Goal: Transaction & Acquisition: Purchase product/service

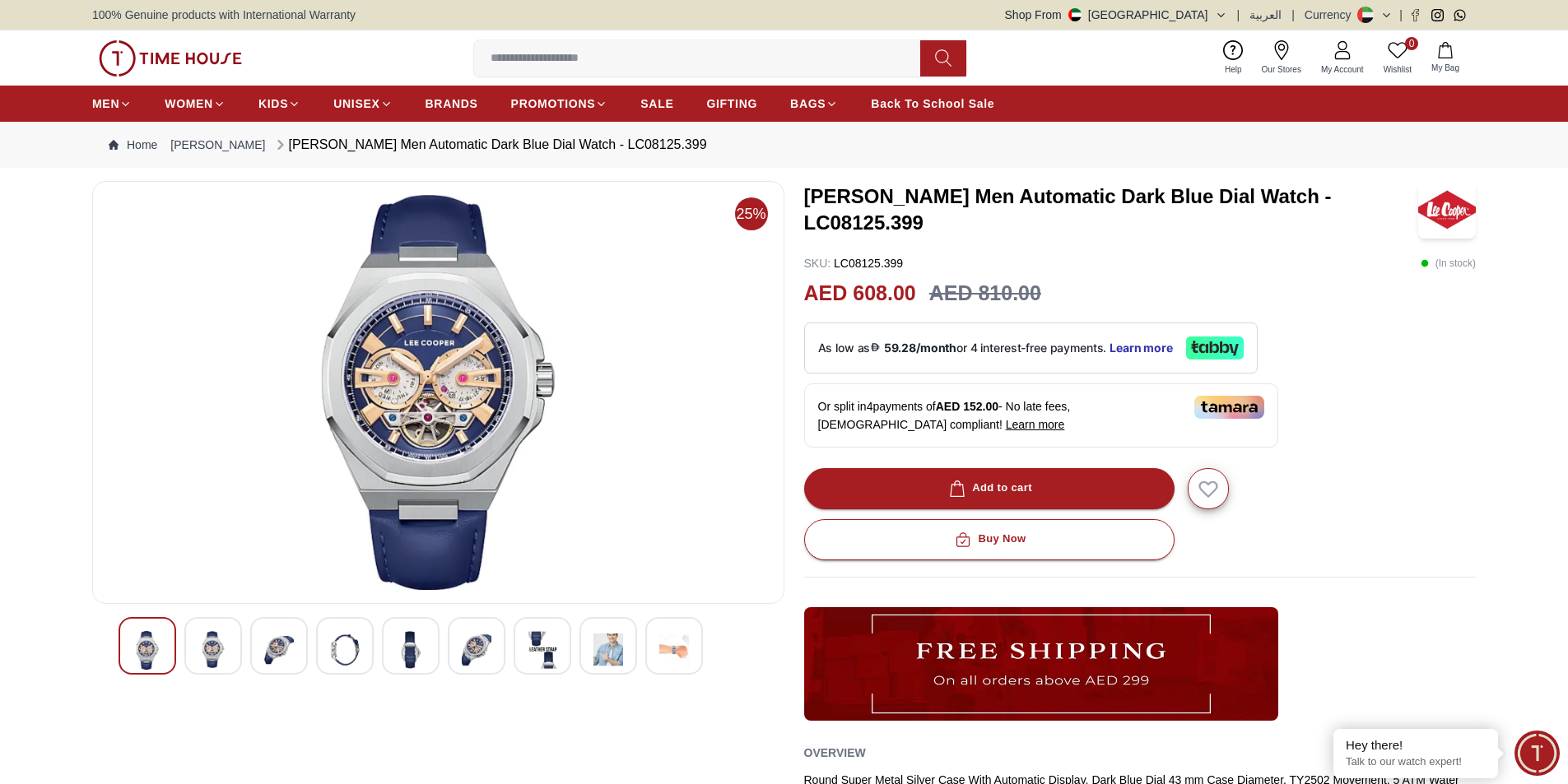
click at [226, 634] on div at bounding box center [213, 645] width 57 height 57
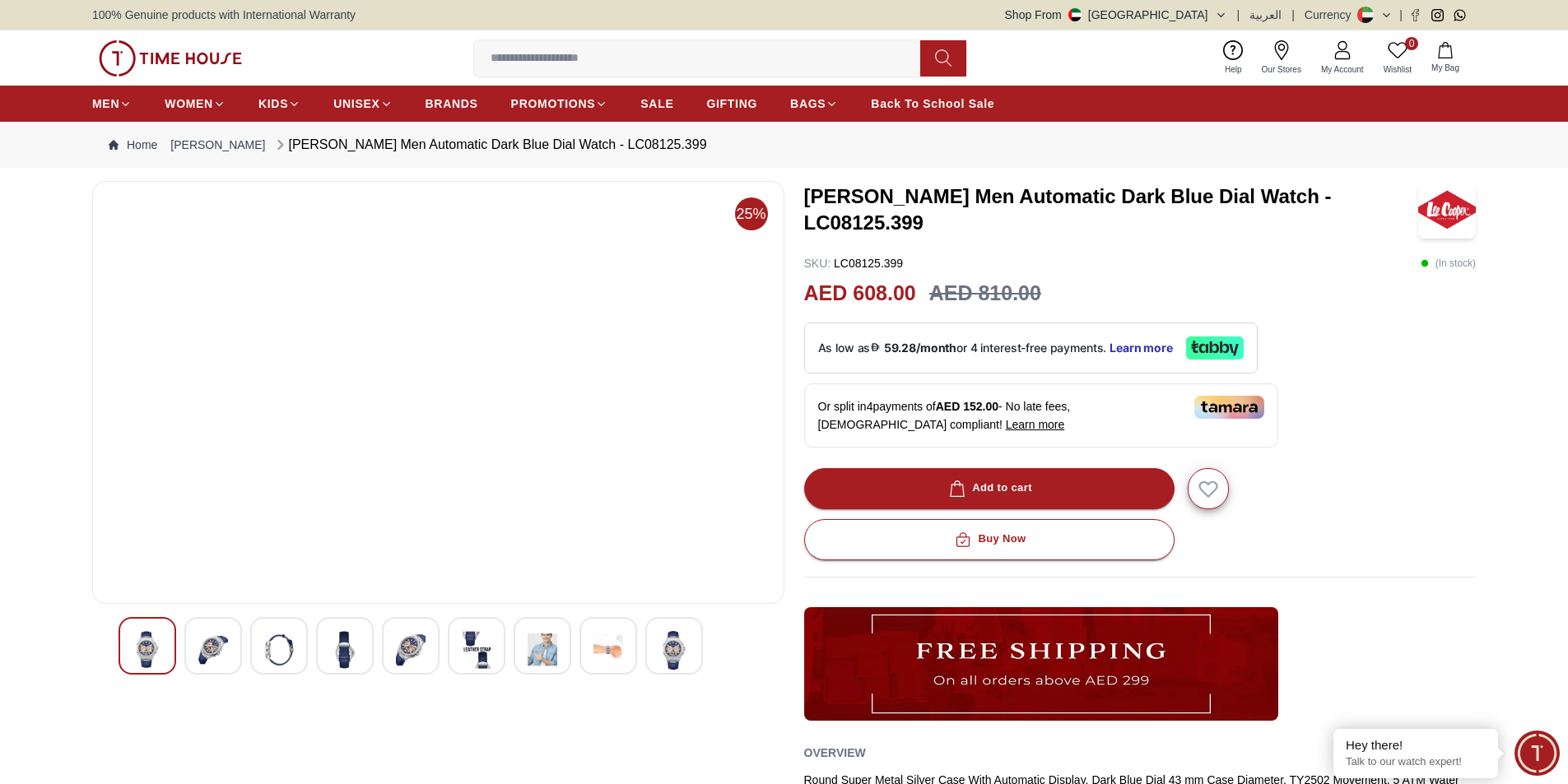
click at [226, 645] on img at bounding box center [213, 650] width 30 height 38
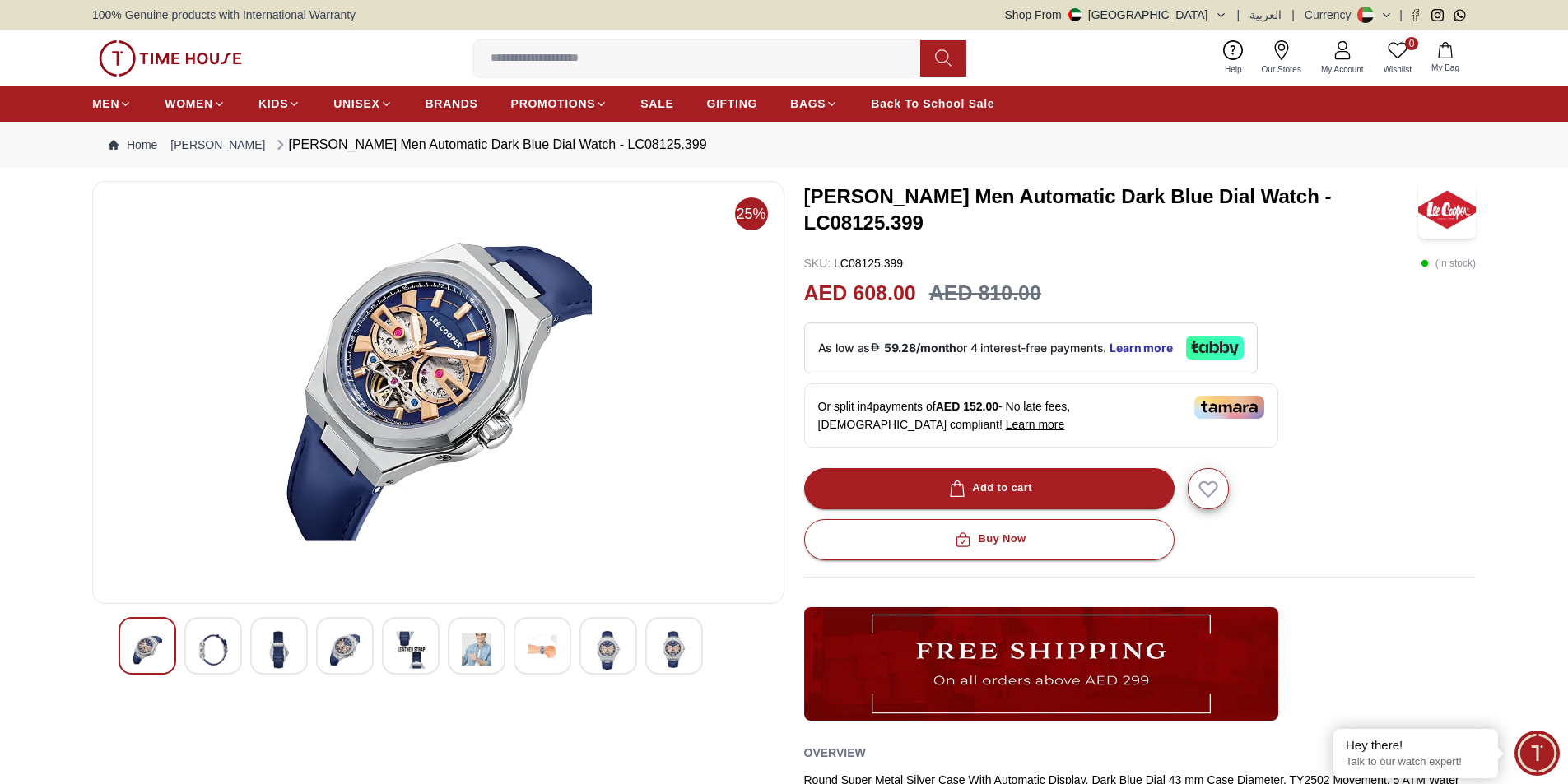
click at [220, 644] on img at bounding box center [213, 650] width 30 height 38
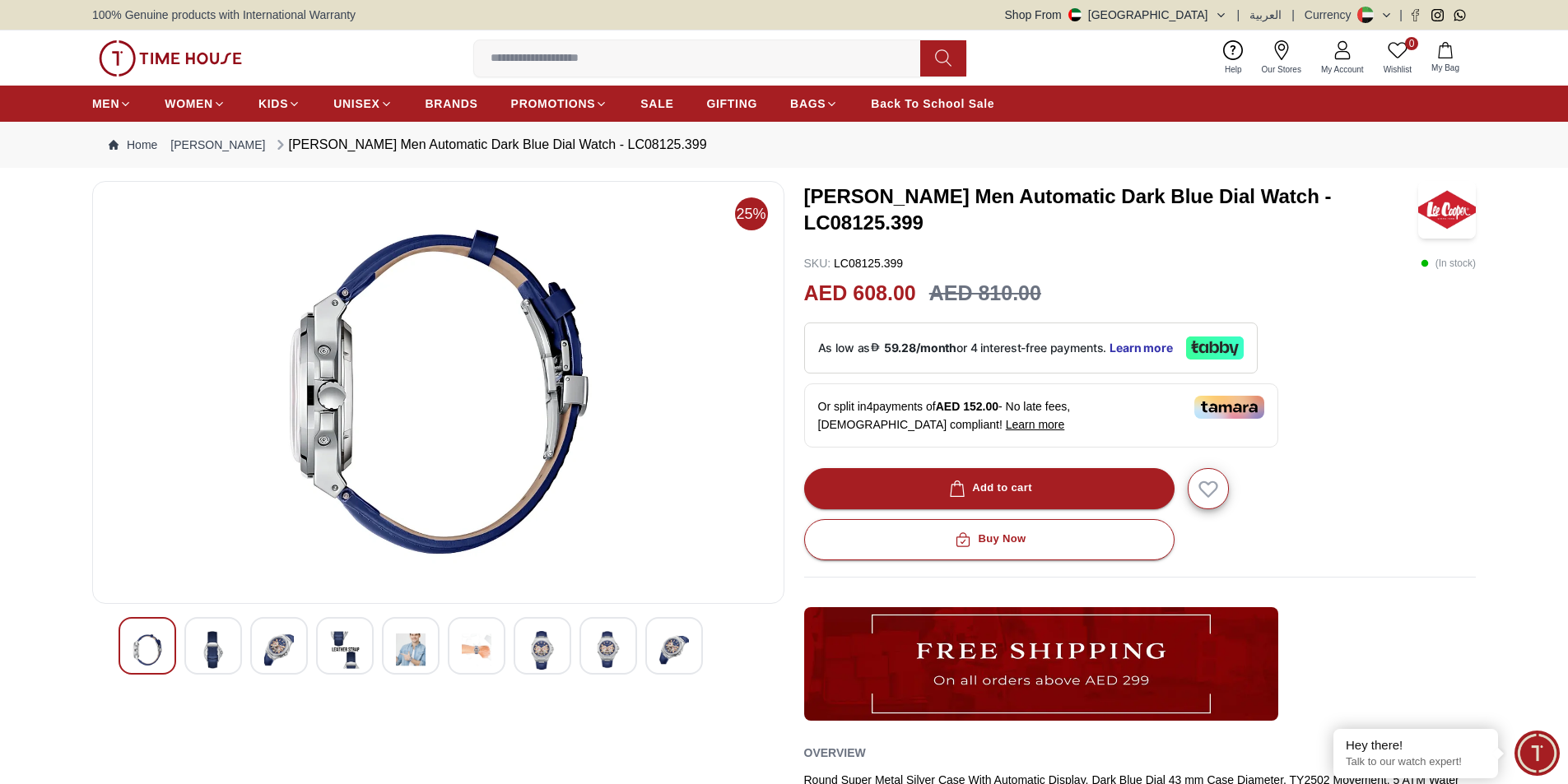
click at [273, 637] on img at bounding box center [279, 650] width 30 height 38
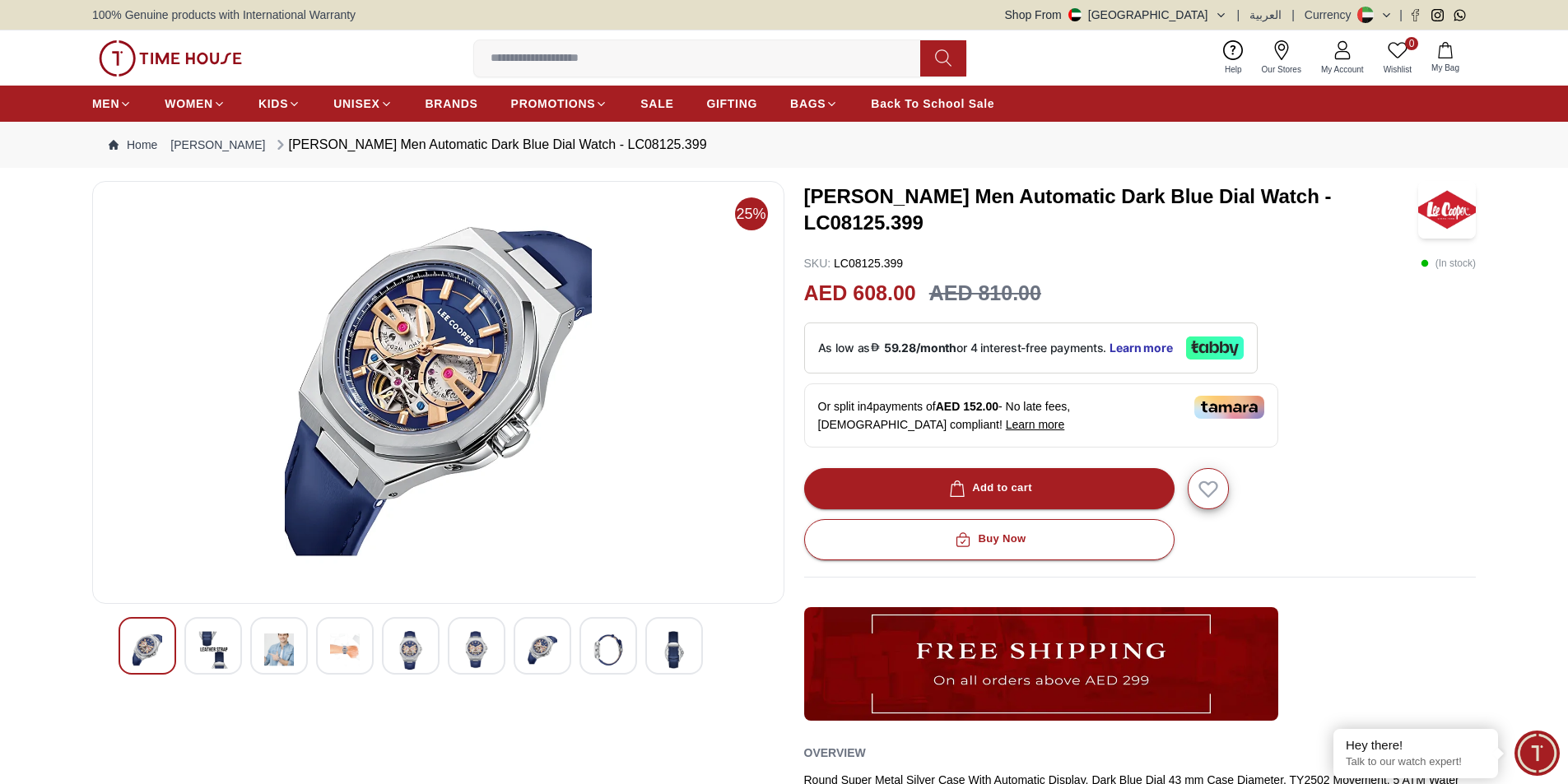
click at [338, 638] on img at bounding box center [344, 650] width 30 height 38
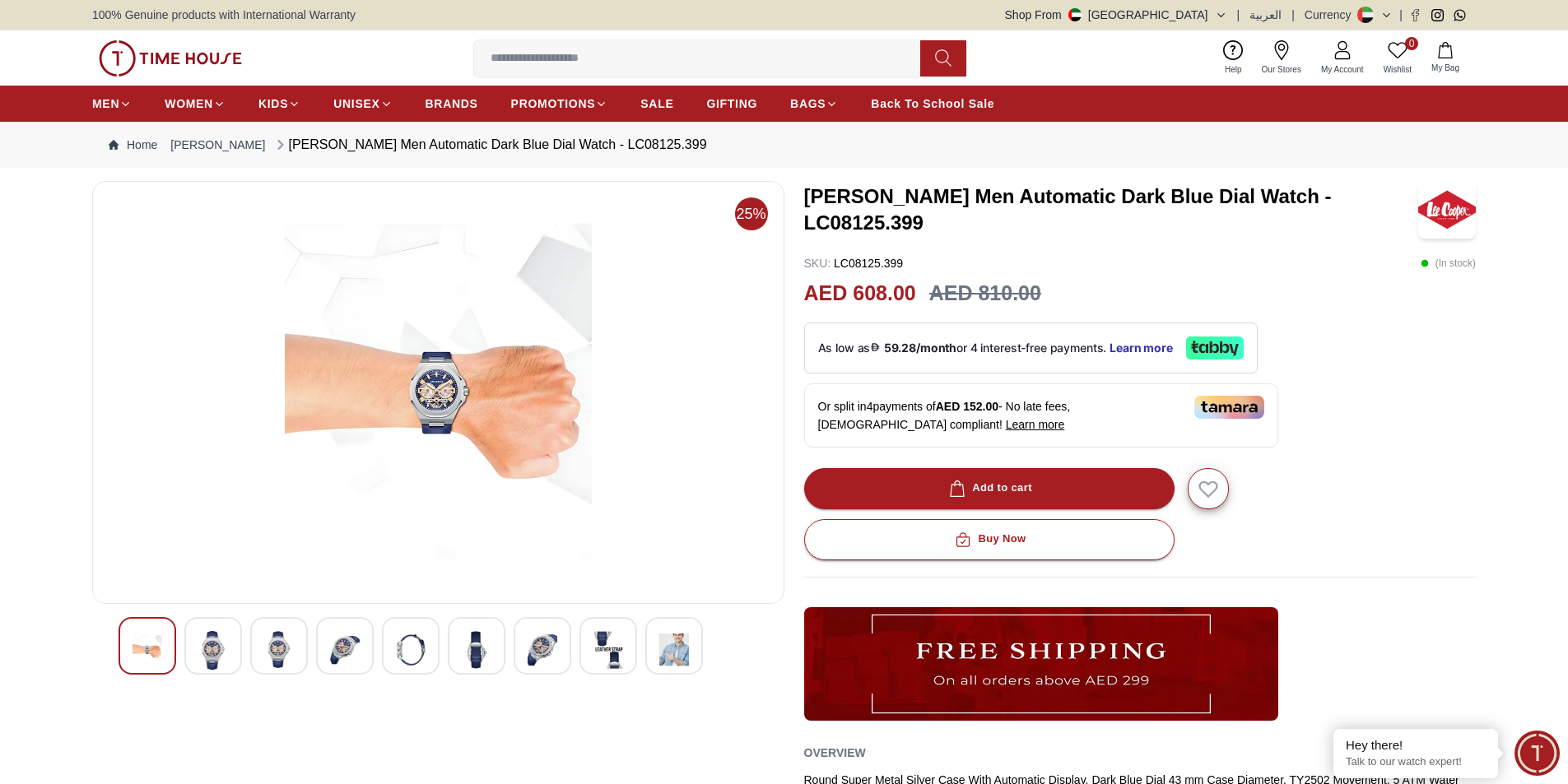
click at [432, 644] on div at bounding box center [410, 645] width 57 height 57
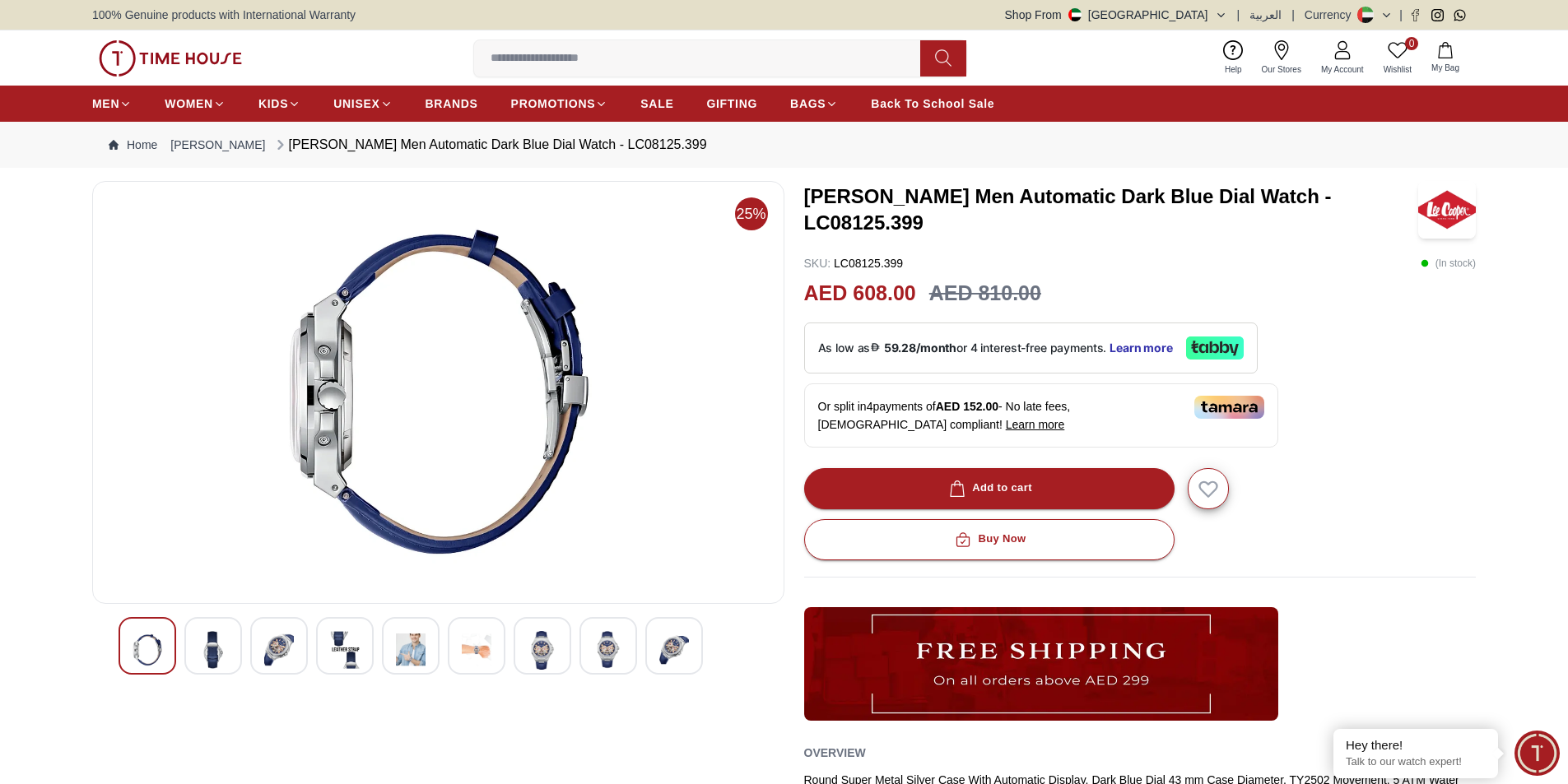
click at [464, 646] on img at bounding box center [476, 650] width 30 height 38
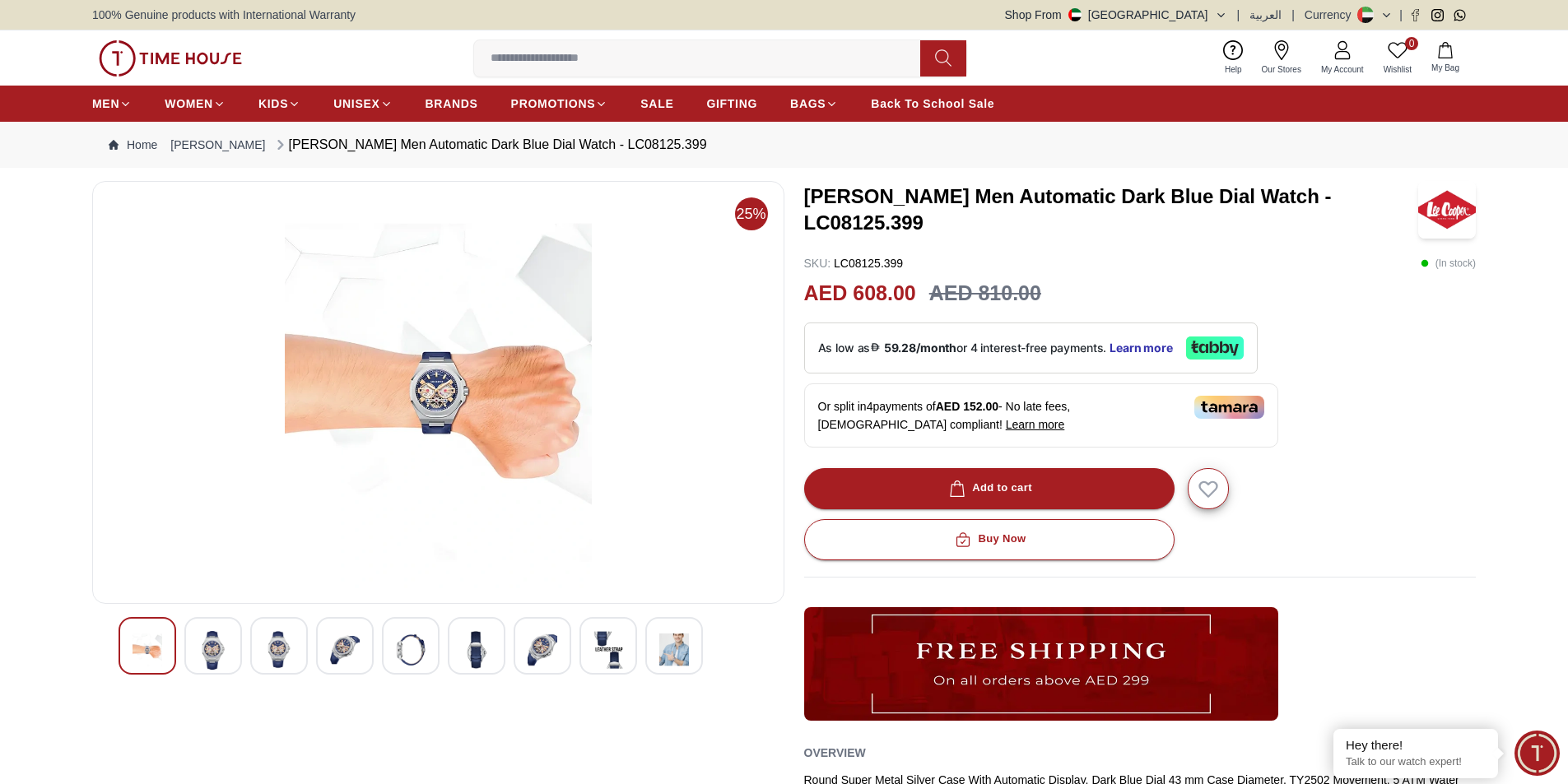
click at [541, 648] on img at bounding box center [542, 650] width 30 height 38
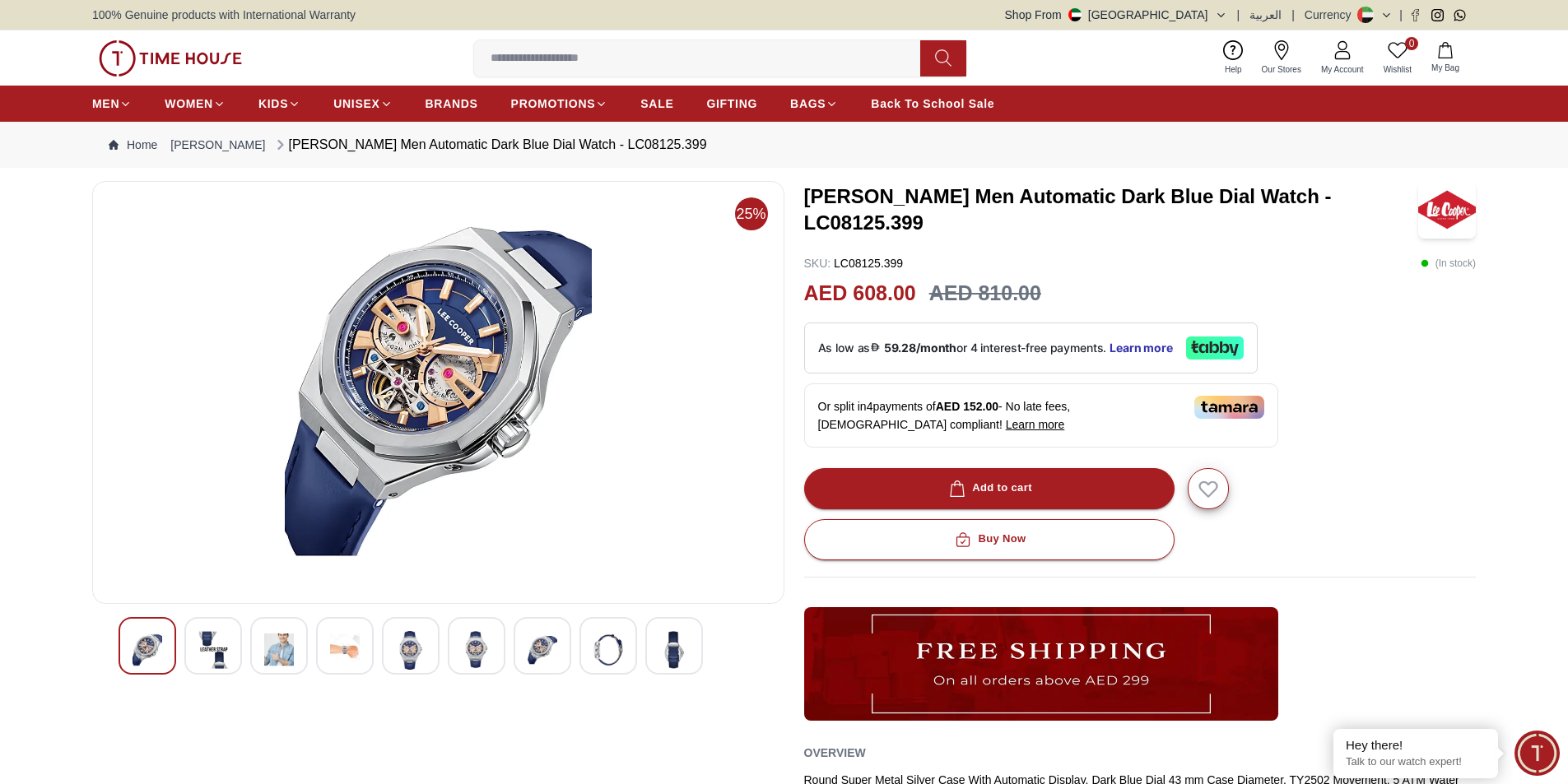
click at [594, 646] on img at bounding box center [608, 650] width 30 height 38
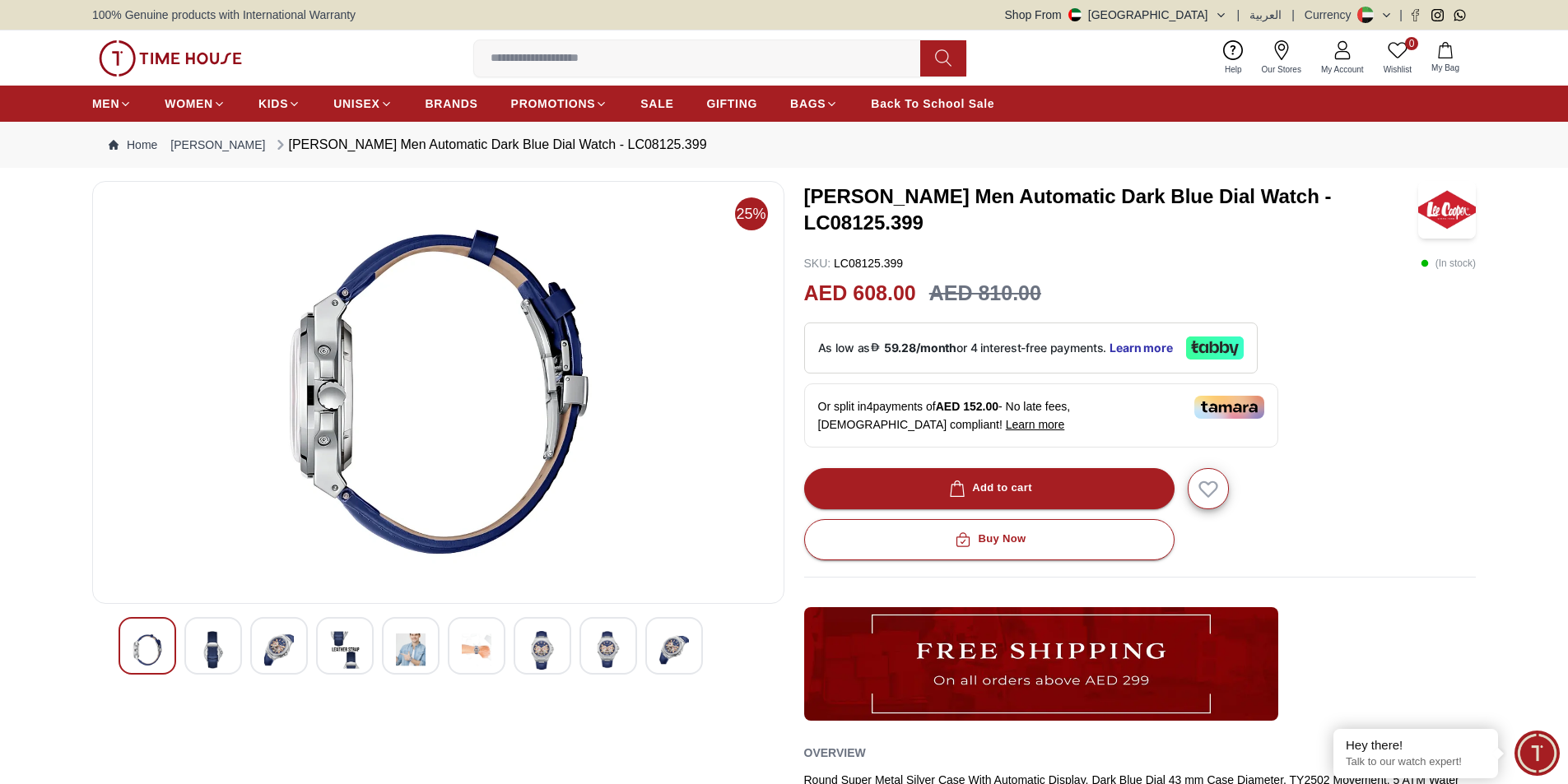
click at [684, 647] on img at bounding box center [674, 650] width 30 height 38
